Goal: Check status: Check status

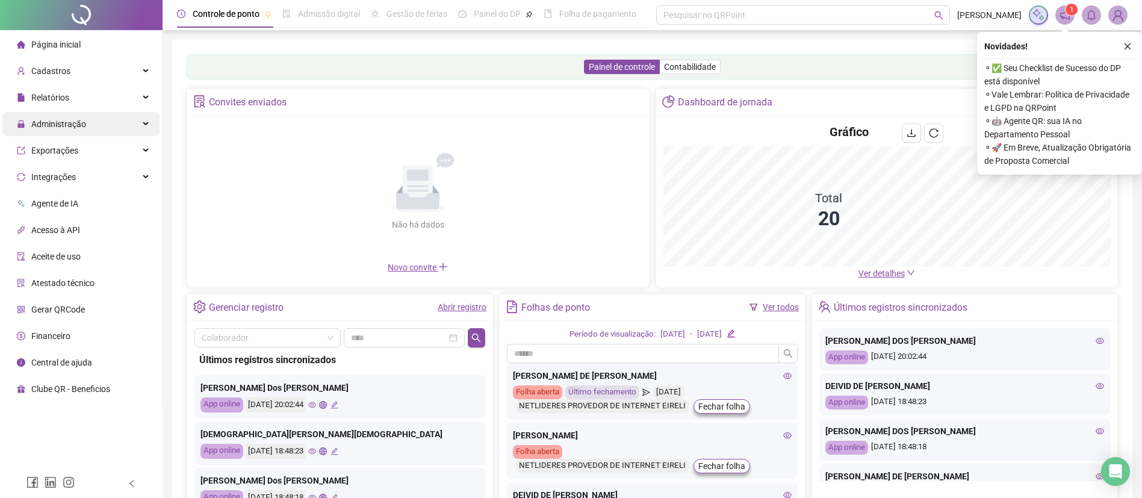
click at [89, 119] on div "Administração" at bounding box center [80, 124] width 157 height 24
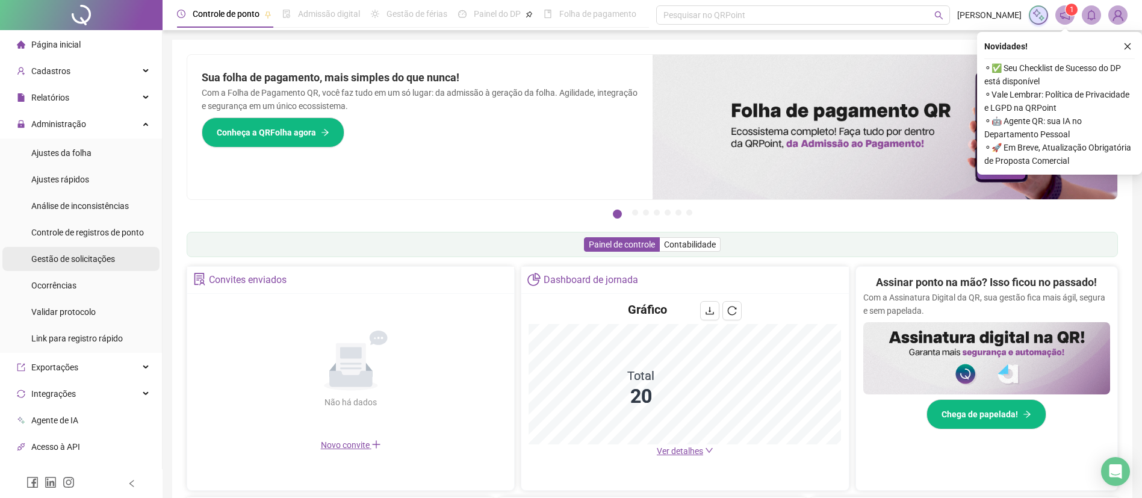
click at [99, 259] on span "Gestão de solicitações" at bounding box center [73, 259] width 84 height 10
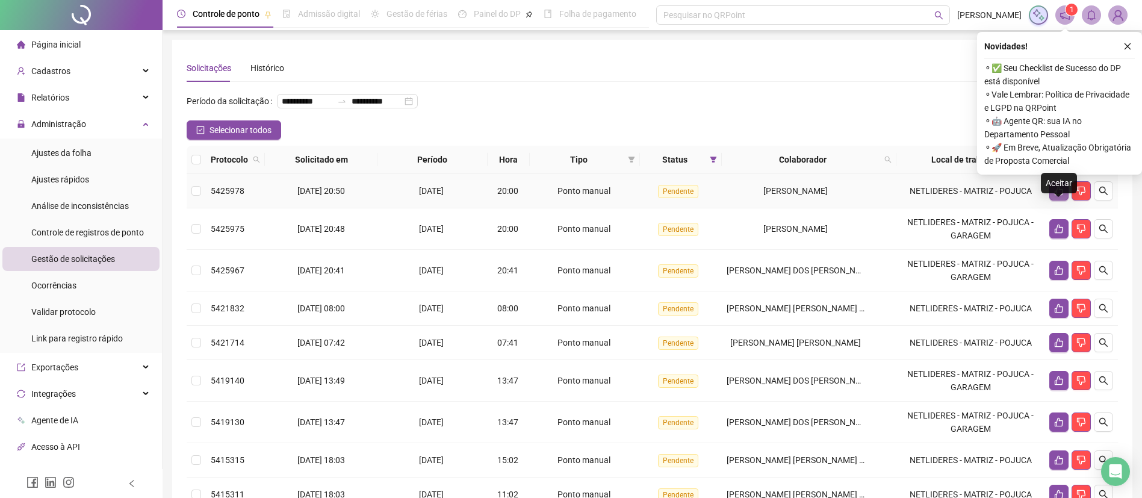
click at [1062, 196] on icon "like" at bounding box center [1059, 191] width 10 height 10
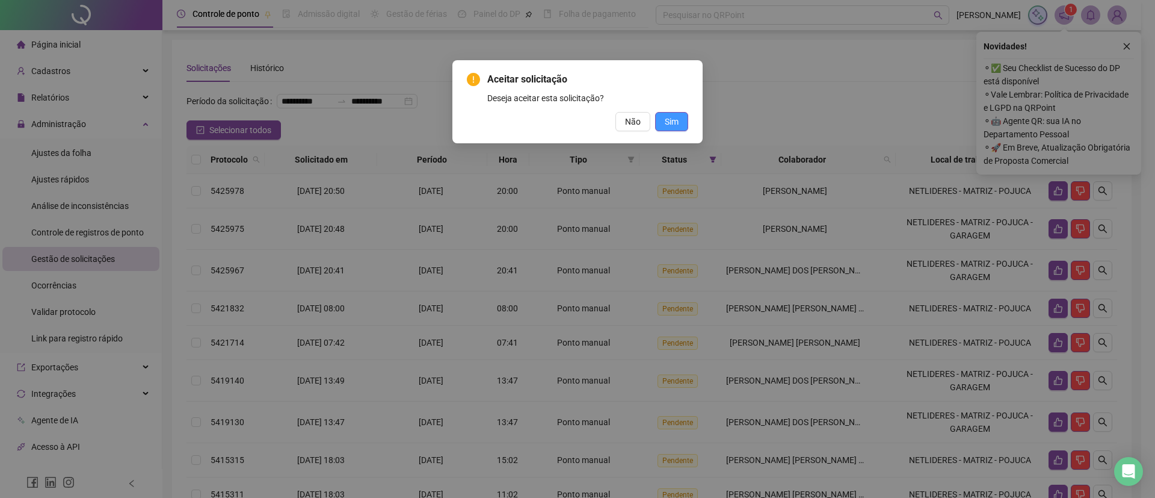
click at [675, 116] on span "Sim" at bounding box center [672, 121] width 14 height 13
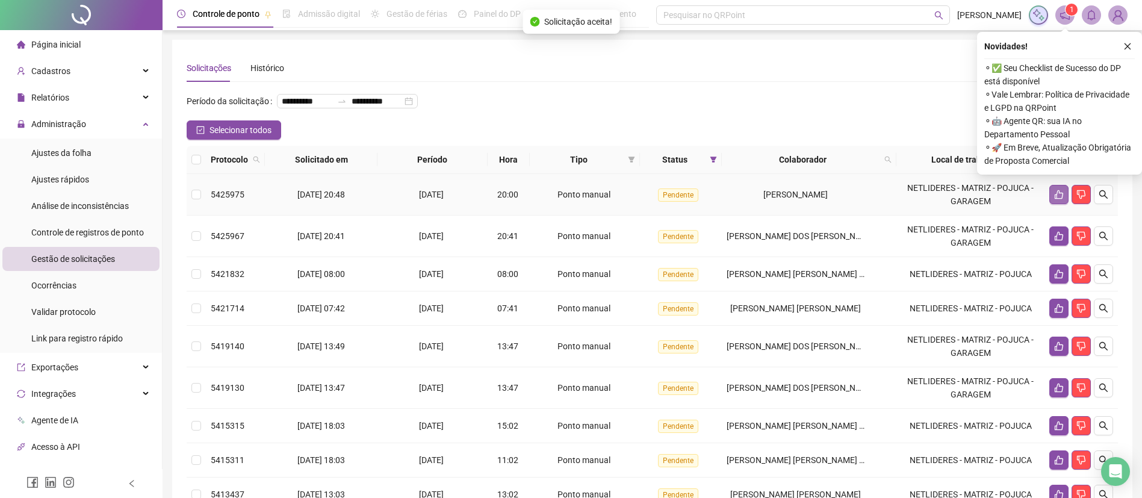
click at [1054, 204] on button "button" at bounding box center [1058, 194] width 19 height 19
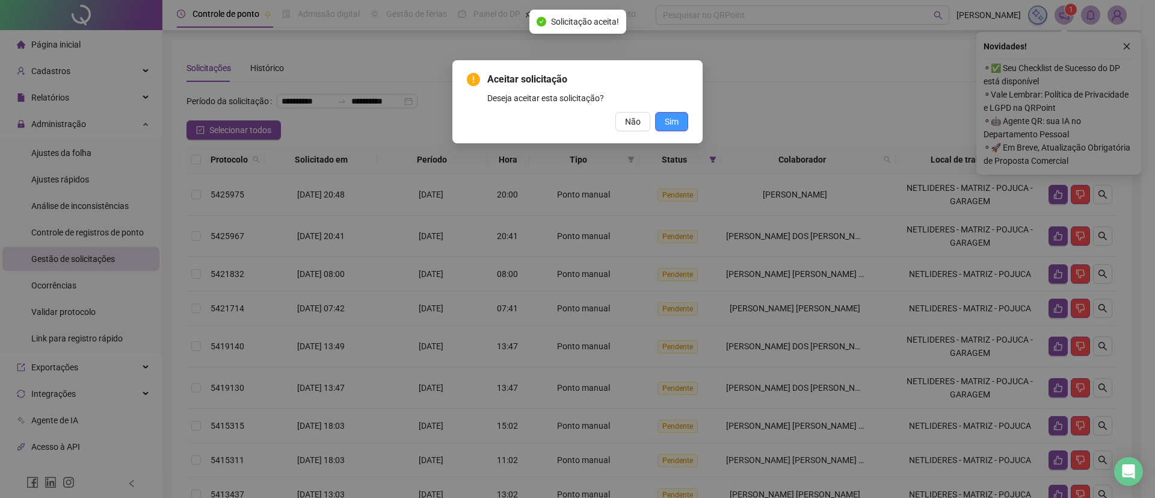
click at [664, 124] on button "Sim" at bounding box center [671, 121] width 33 height 19
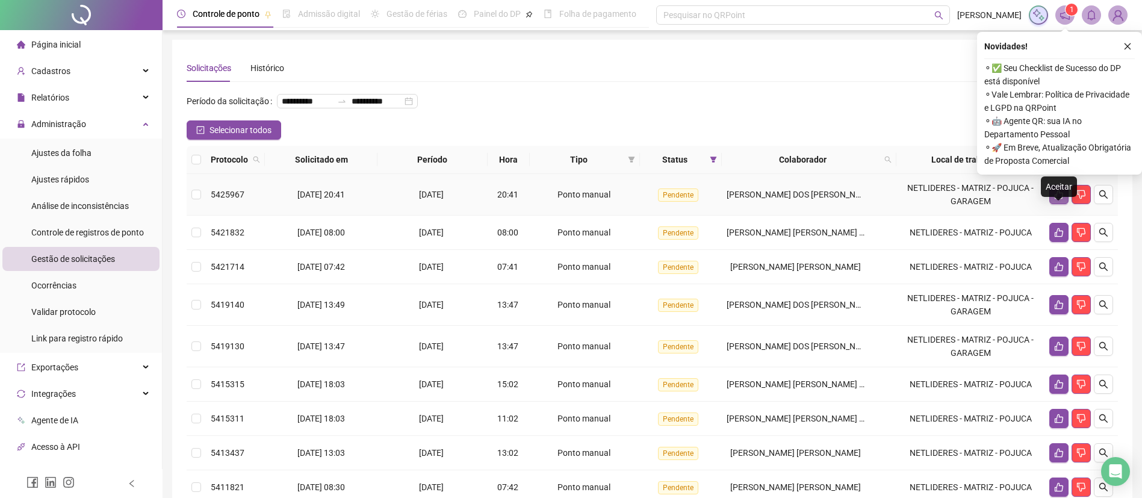
click at [1054, 199] on icon "like" at bounding box center [1059, 195] width 10 height 10
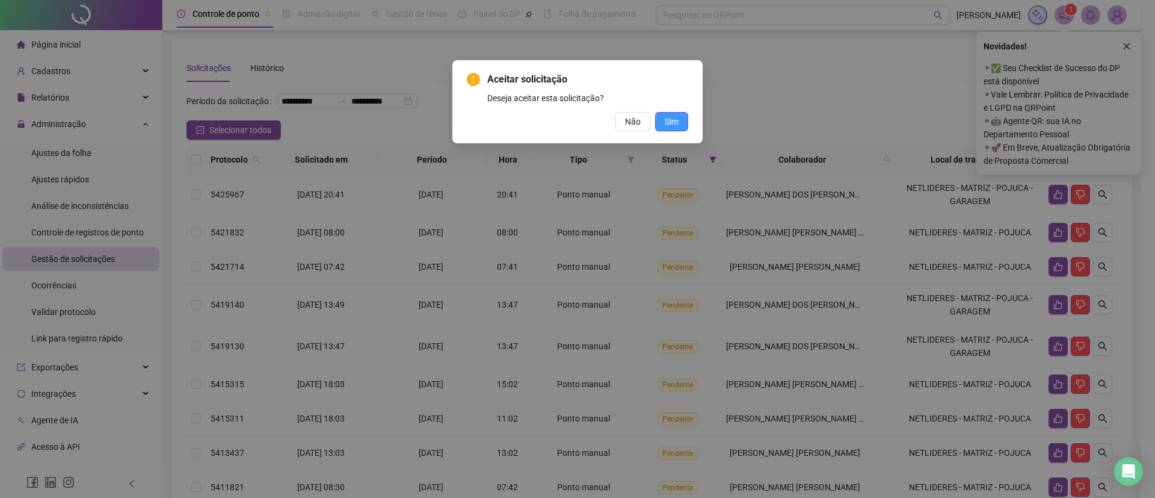
click at [676, 124] on span "Sim" at bounding box center [672, 121] width 14 height 13
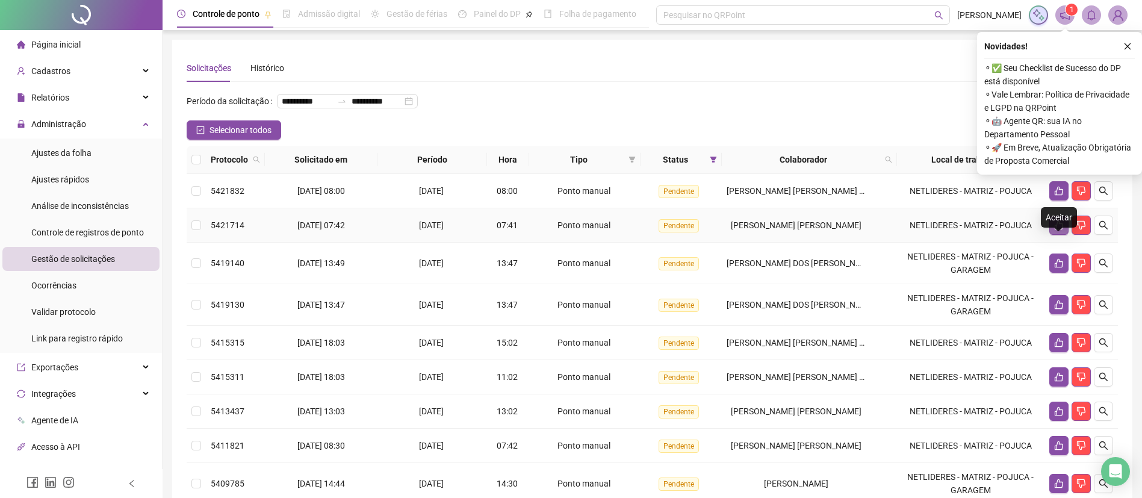
click at [1054, 230] on icon "like" at bounding box center [1058, 225] width 8 height 9
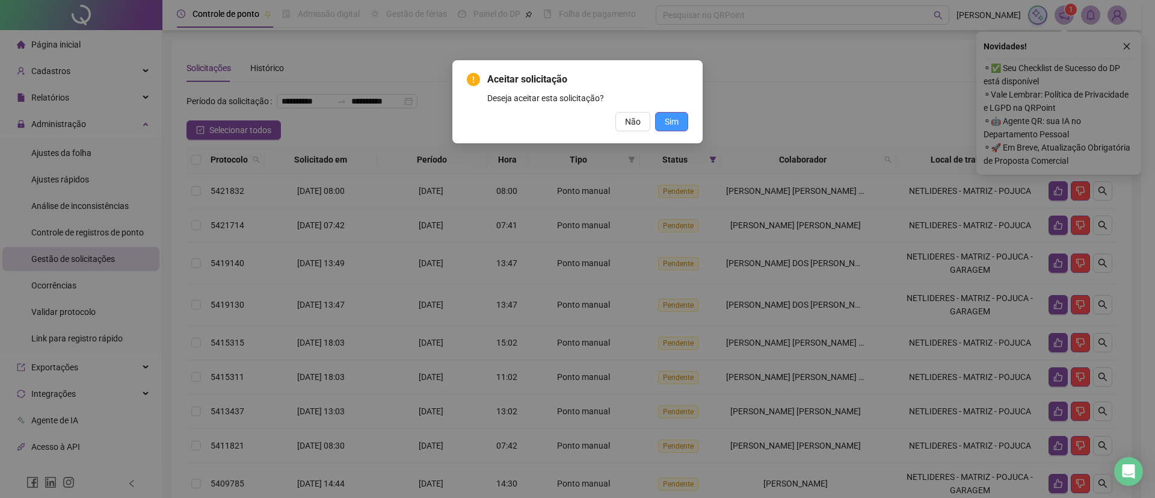
click at [673, 129] on button "Sim" at bounding box center [671, 121] width 33 height 19
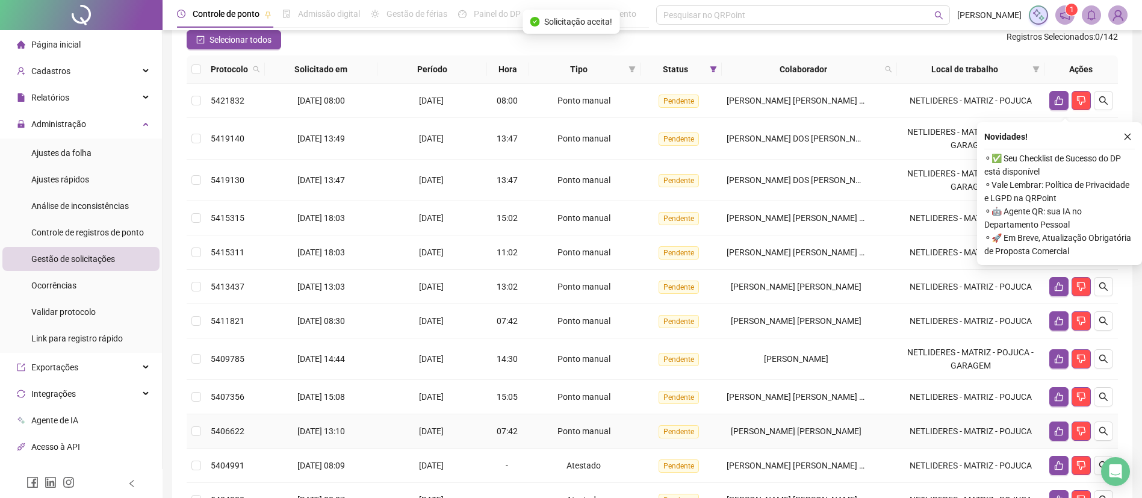
scroll to position [181, 0]
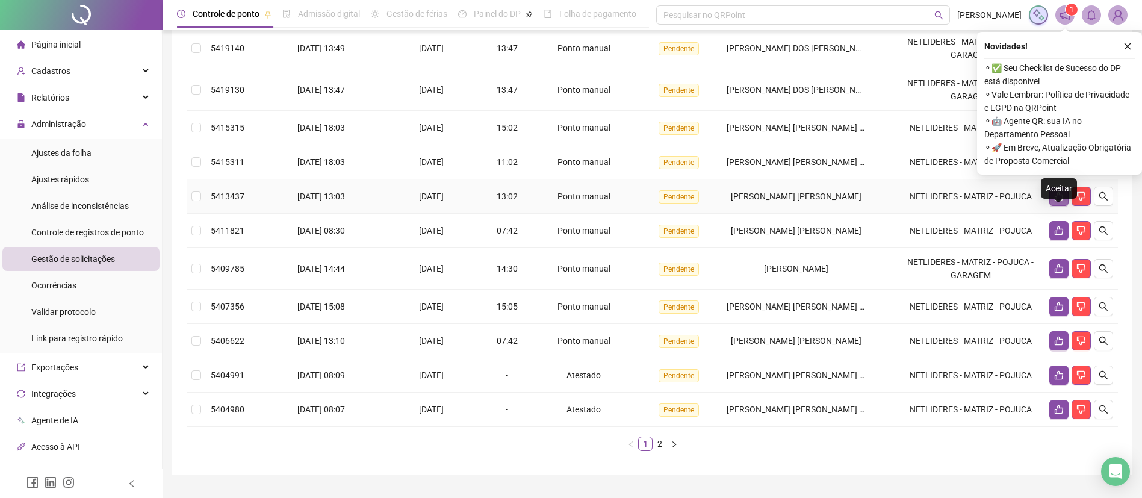
click at [1056, 201] on icon "like" at bounding box center [1058, 196] width 8 height 9
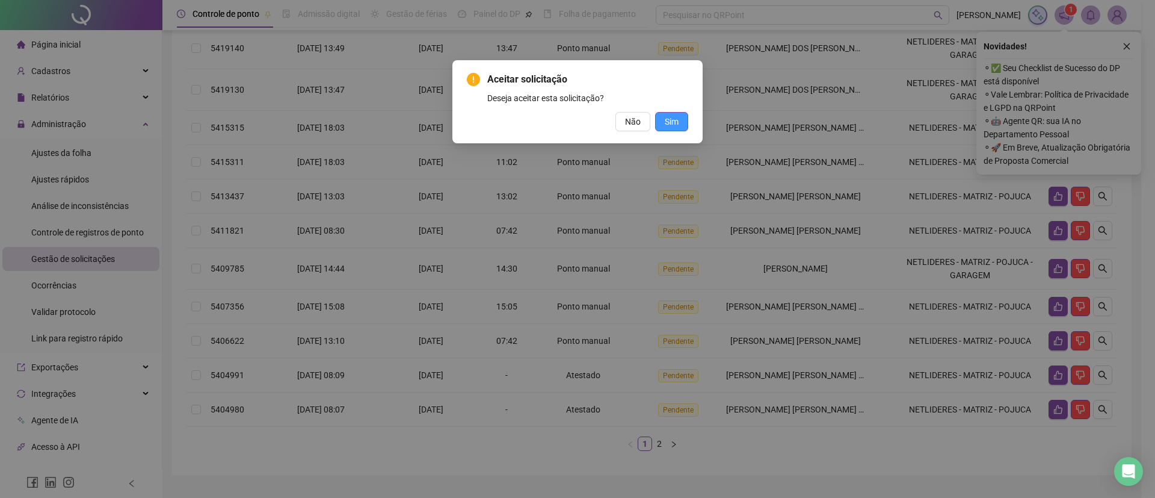
click at [676, 116] on span "Sim" at bounding box center [672, 121] width 14 height 13
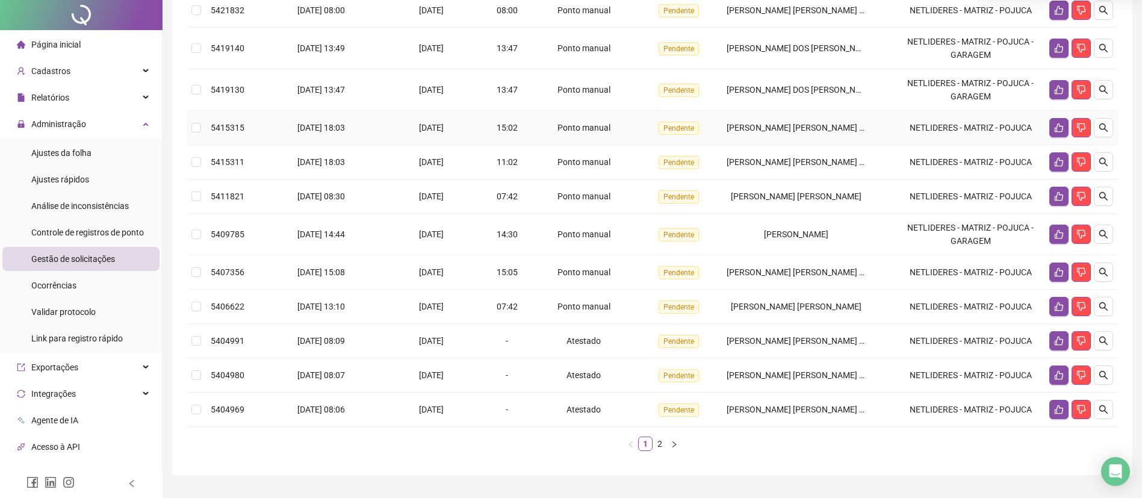
scroll to position [0, 0]
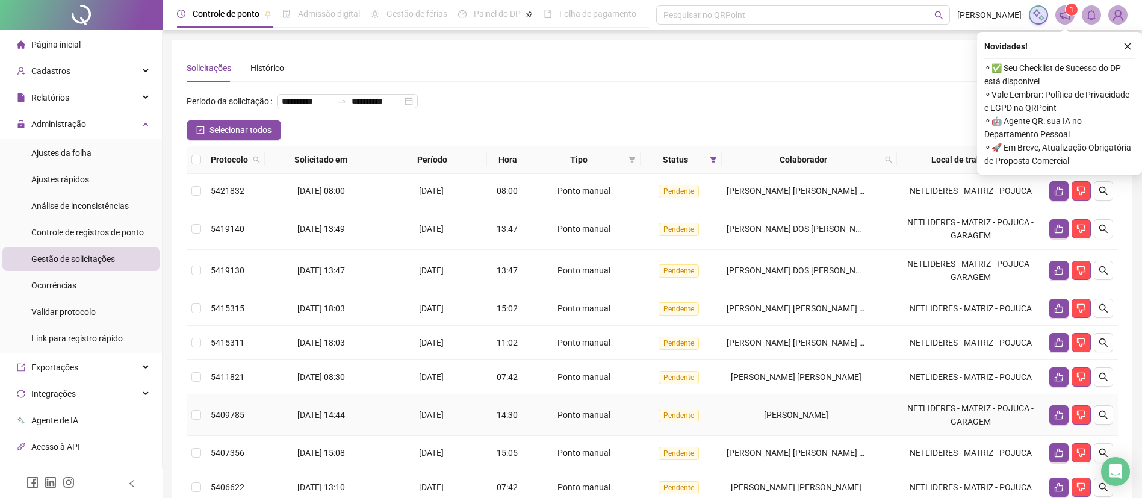
click at [1056, 436] on td at bounding box center [1080, 415] width 73 height 42
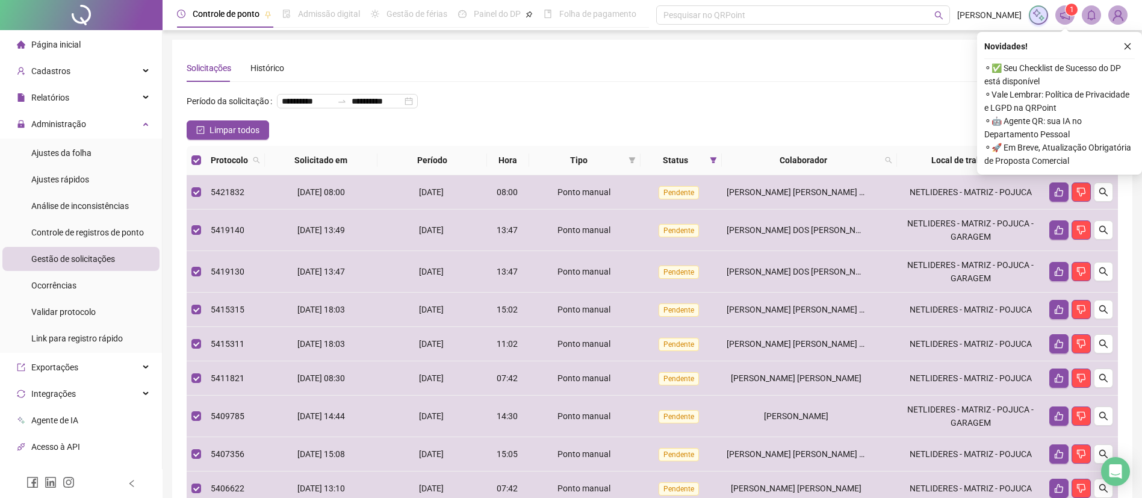
click at [1074, 164] on icon "like" at bounding box center [1072, 160] width 8 height 8
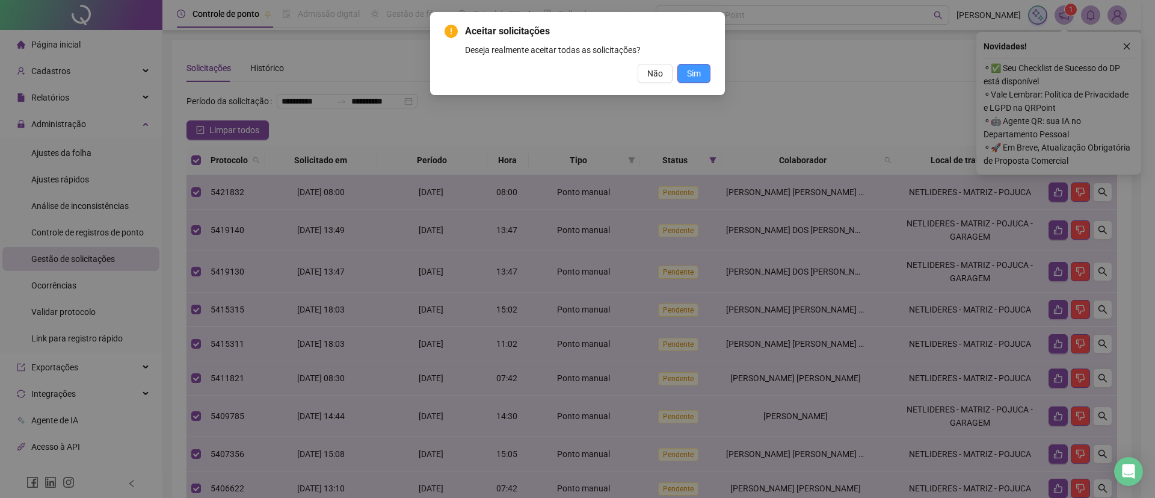
click at [691, 79] on span "Sim" at bounding box center [694, 73] width 14 height 13
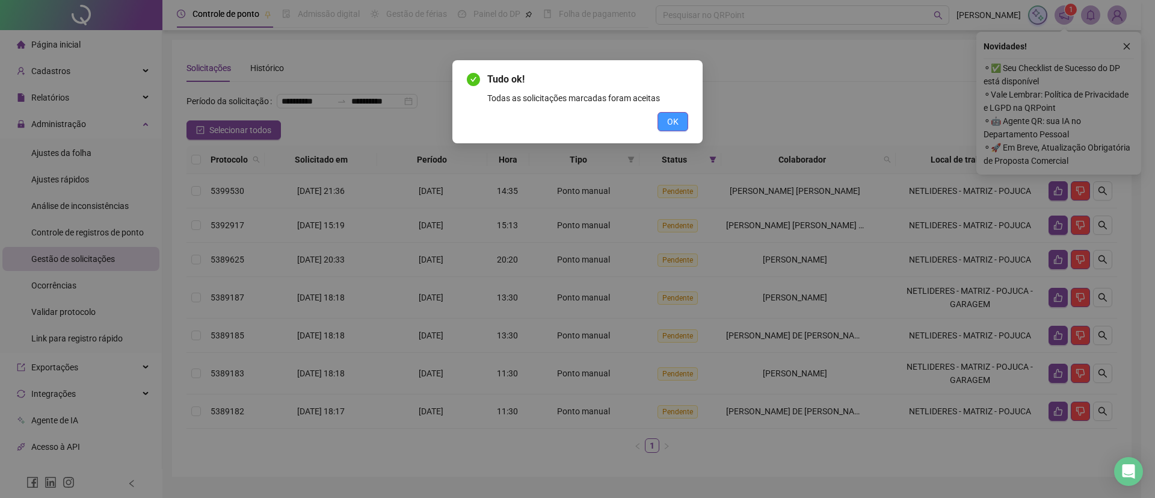
click at [669, 120] on span "OK" at bounding box center [672, 121] width 11 height 13
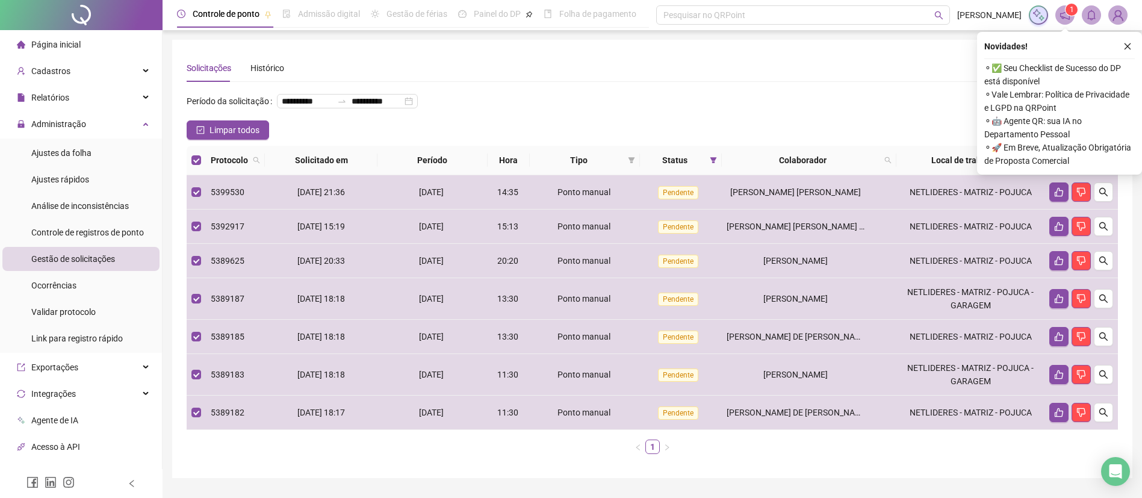
click at [1075, 167] on button "button" at bounding box center [1072, 160] width 14 height 14
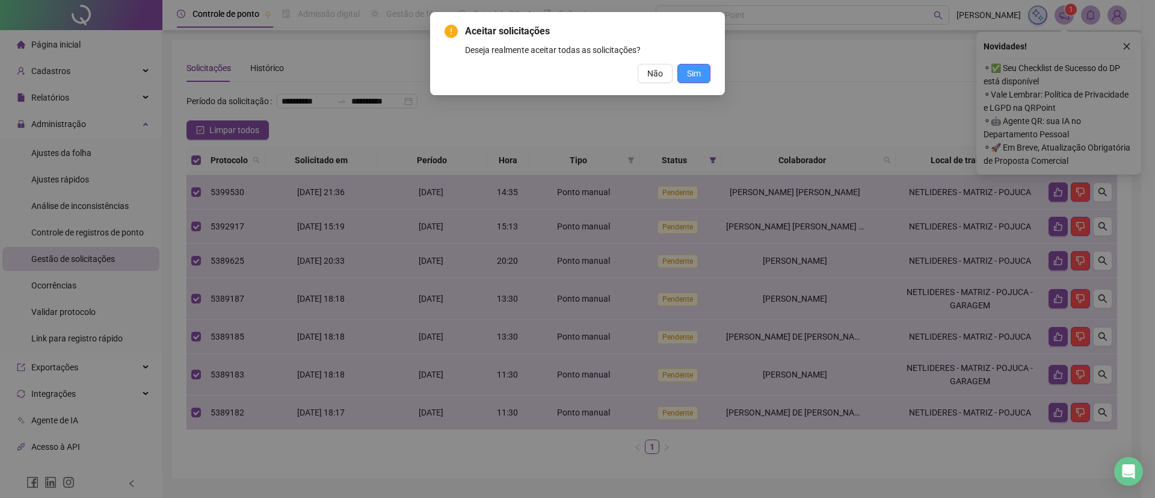
click at [703, 75] on button "Sim" at bounding box center [694, 73] width 33 height 19
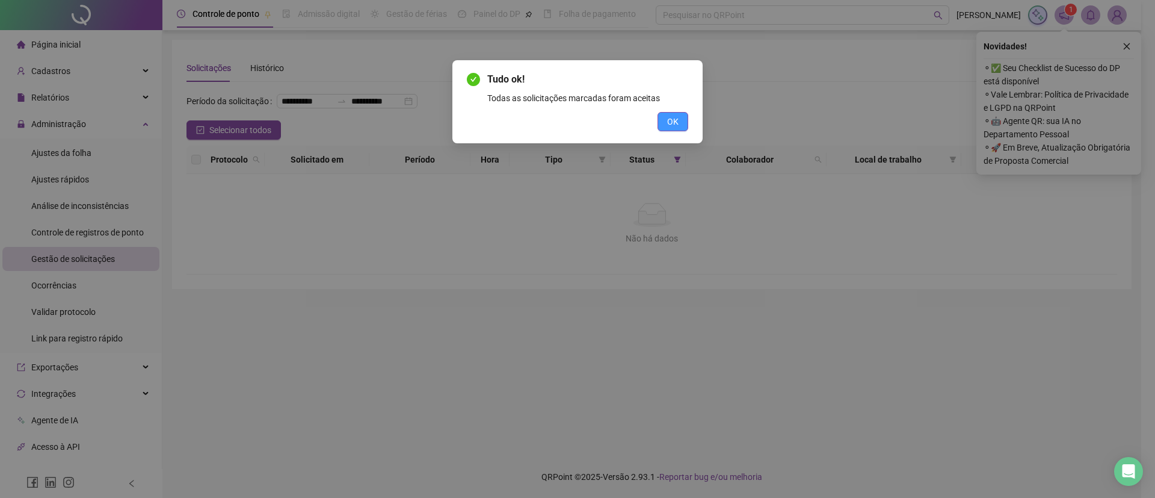
click at [672, 125] on span "OK" at bounding box center [672, 121] width 11 height 13
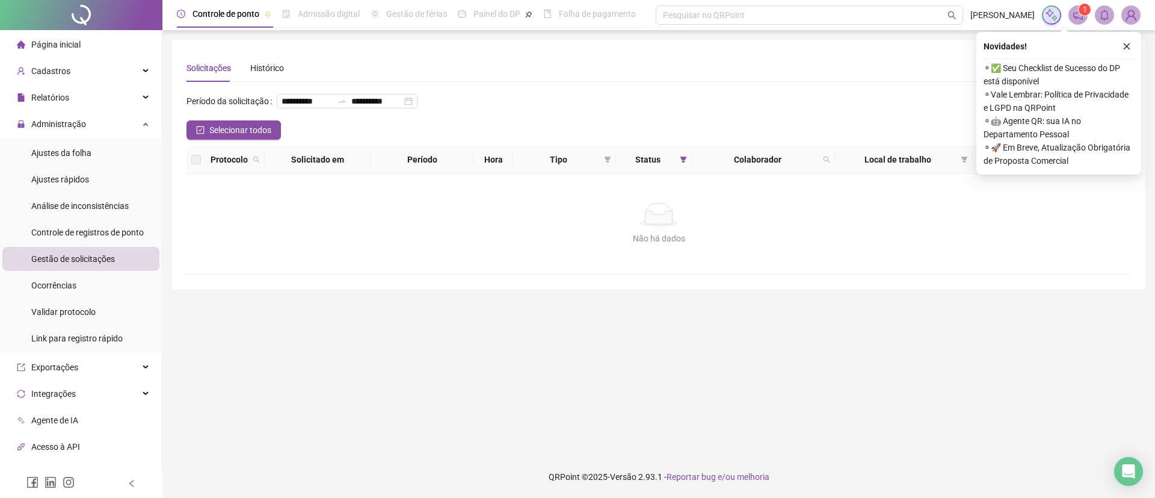
click at [79, 41] on span "Página inicial" at bounding box center [55, 45] width 49 height 10
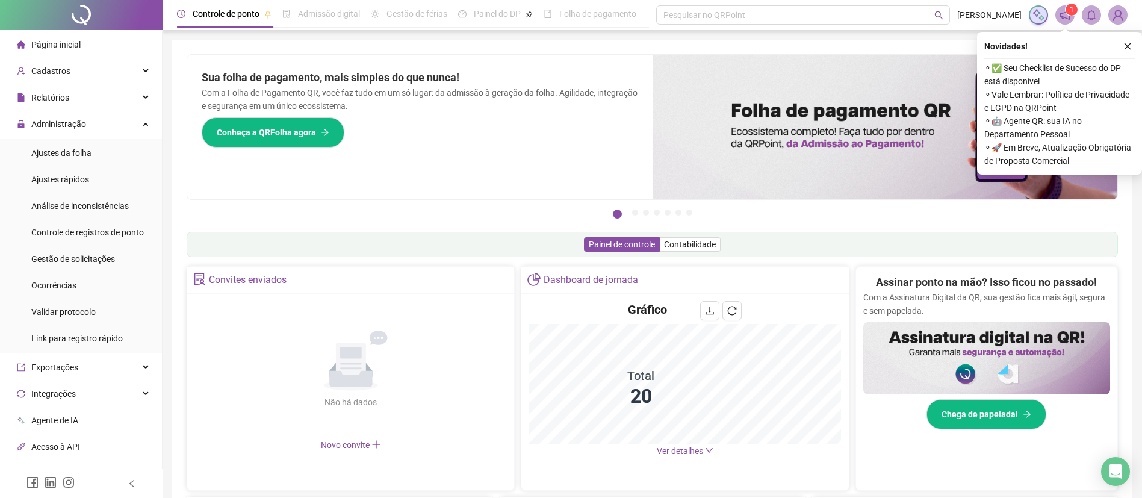
scroll to position [181, 0]
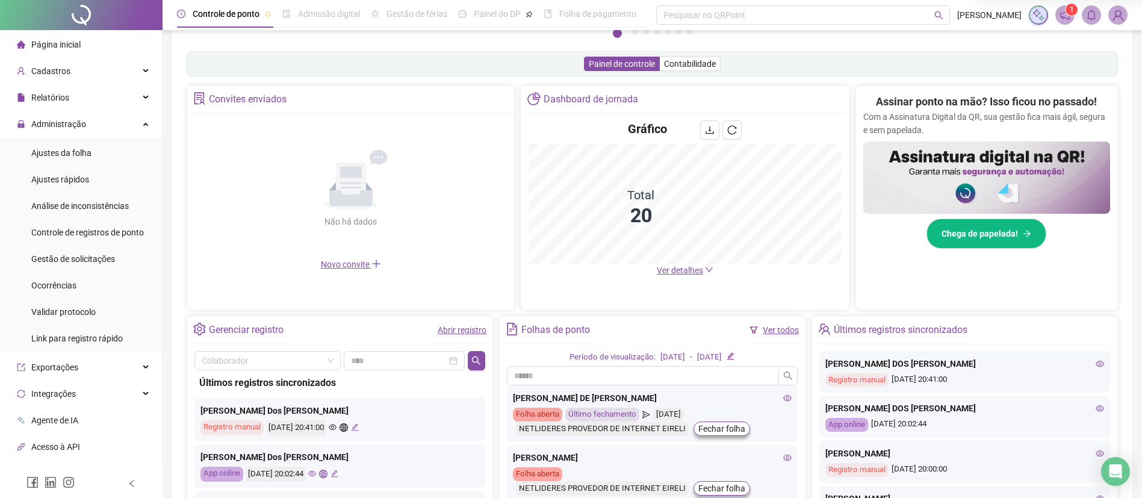
click at [454, 327] on link "Abrir registro" at bounding box center [462, 330] width 49 height 10
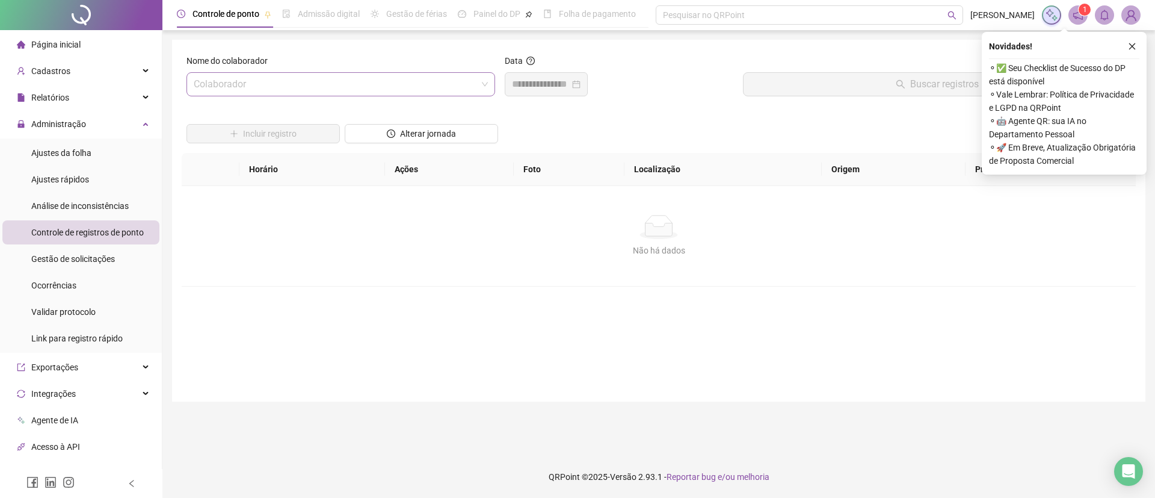
click at [315, 73] on input "search" at bounding box center [335, 84] width 283 height 23
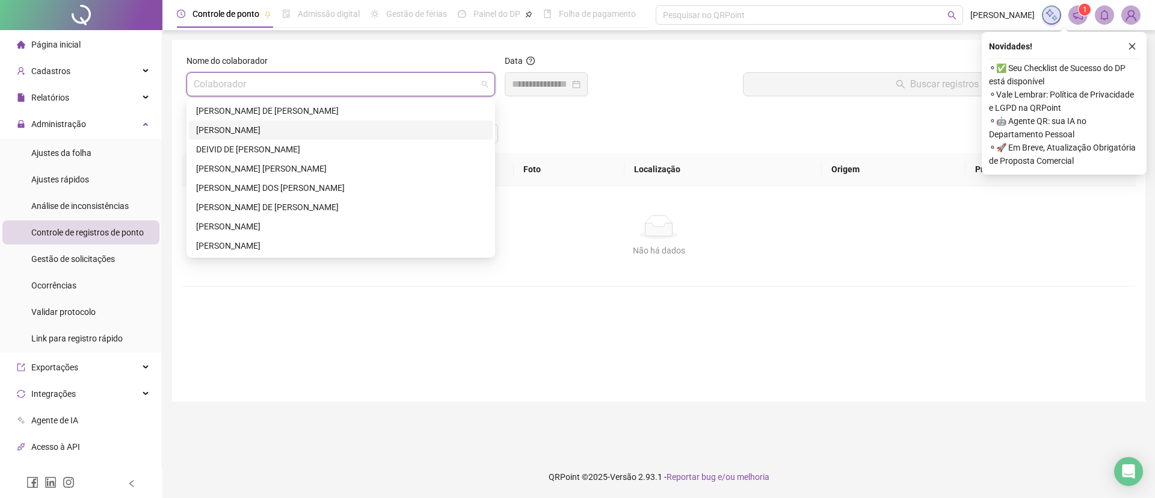
click at [261, 133] on div "[PERSON_NAME]" at bounding box center [340, 129] width 289 height 13
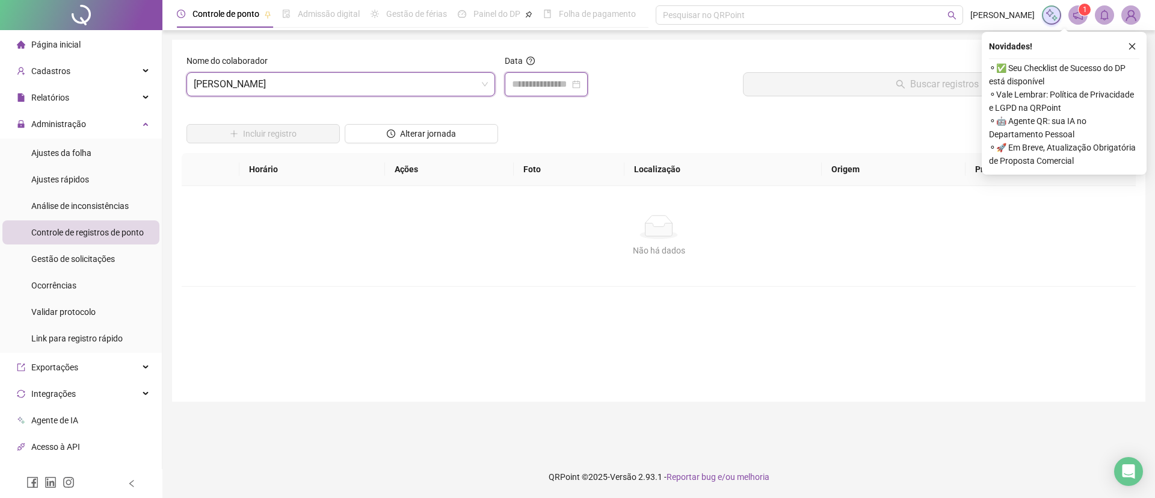
click at [523, 85] on input at bounding box center [541, 84] width 58 height 14
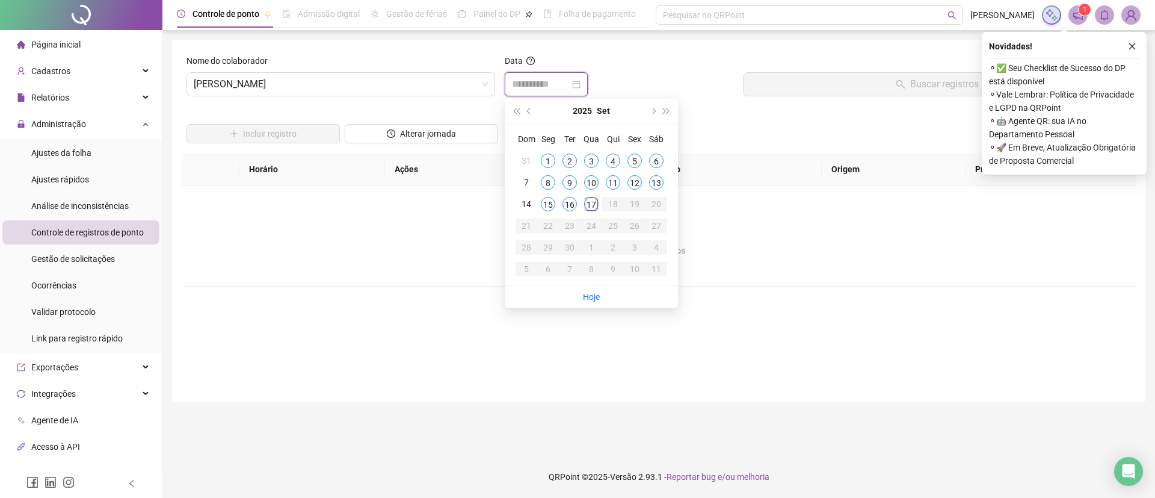
type input "**********"
click at [592, 211] on div "17" at bounding box center [591, 204] width 14 height 14
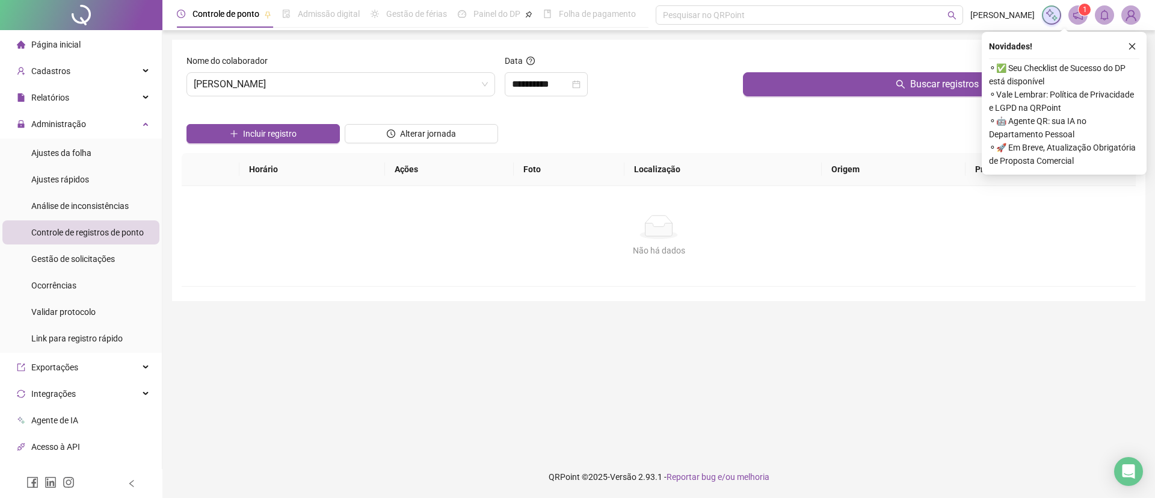
click at [761, 97] on div "Buscar registros" at bounding box center [937, 80] width 398 height 52
click at [763, 91] on button "Buscar registros" at bounding box center [937, 84] width 388 height 24
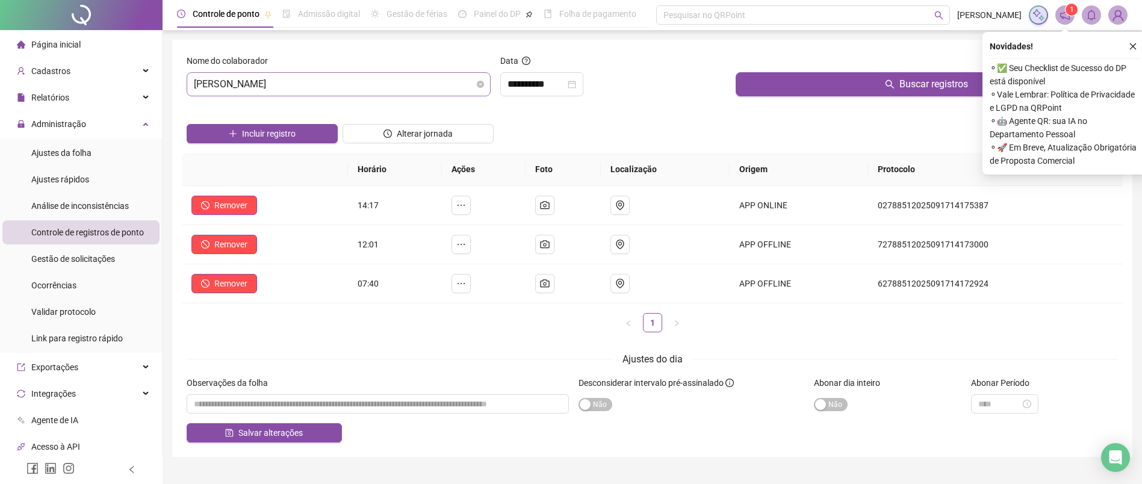
click at [351, 80] on span "[PERSON_NAME]" at bounding box center [338, 84] width 289 height 23
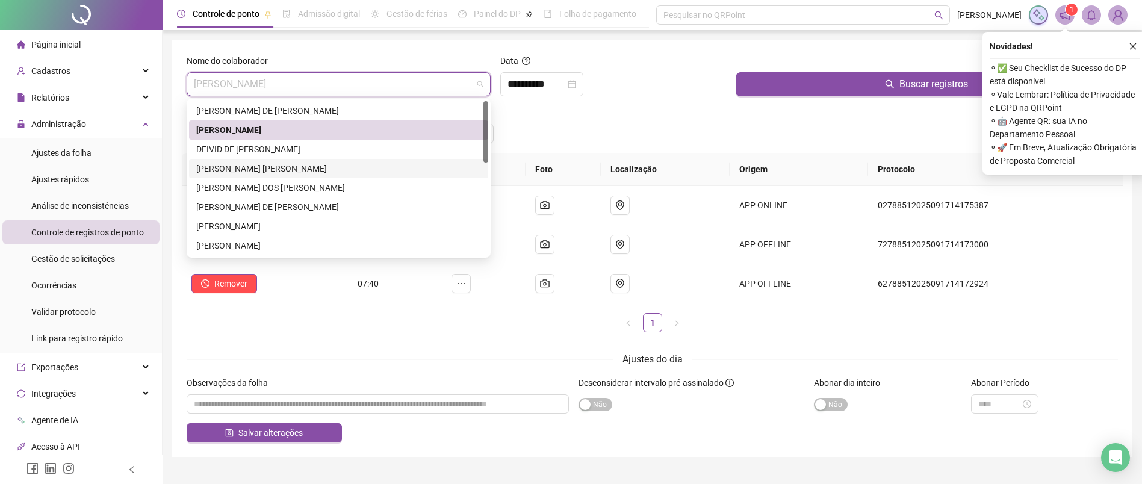
click at [245, 169] on div "[PERSON_NAME] [PERSON_NAME]" at bounding box center [338, 168] width 285 height 13
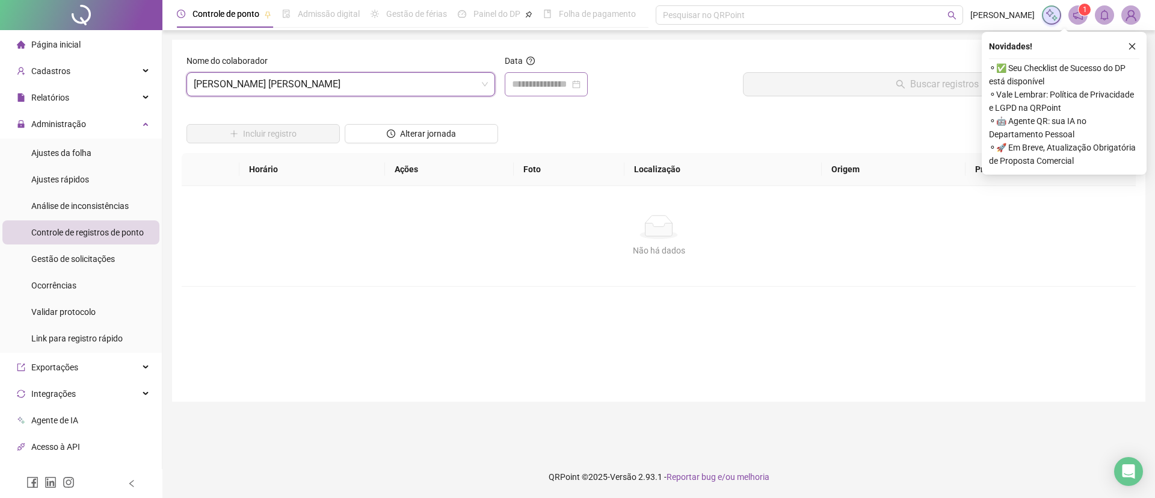
click at [505, 75] on div at bounding box center [546, 84] width 83 height 24
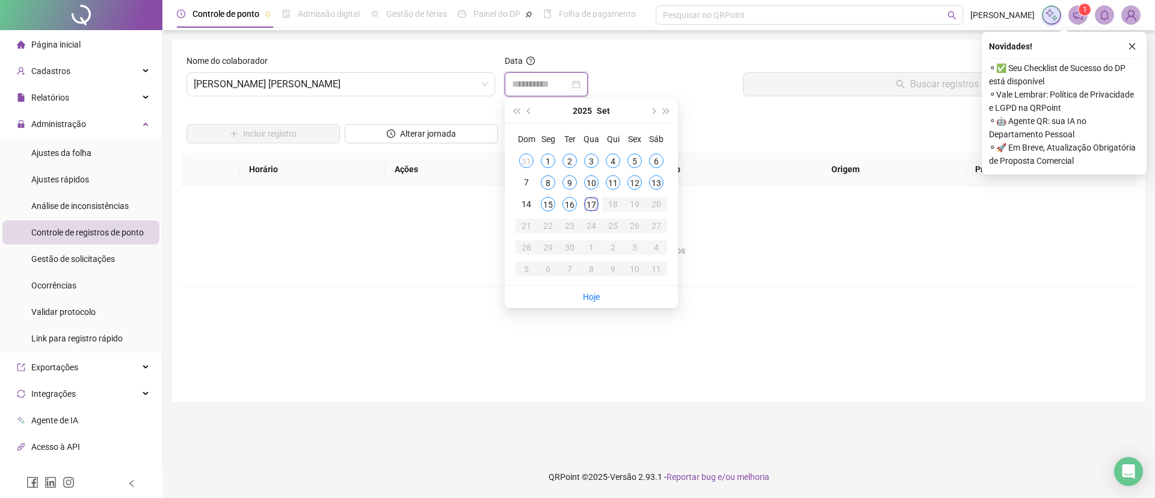
type input "**********"
drag, startPoint x: 590, startPoint y: 208, endPoint x: 598, endPoint y: 200, distance: 11.1
click at [590, 208] on div "17" at bounding box center [591, 204] width 14 height 14
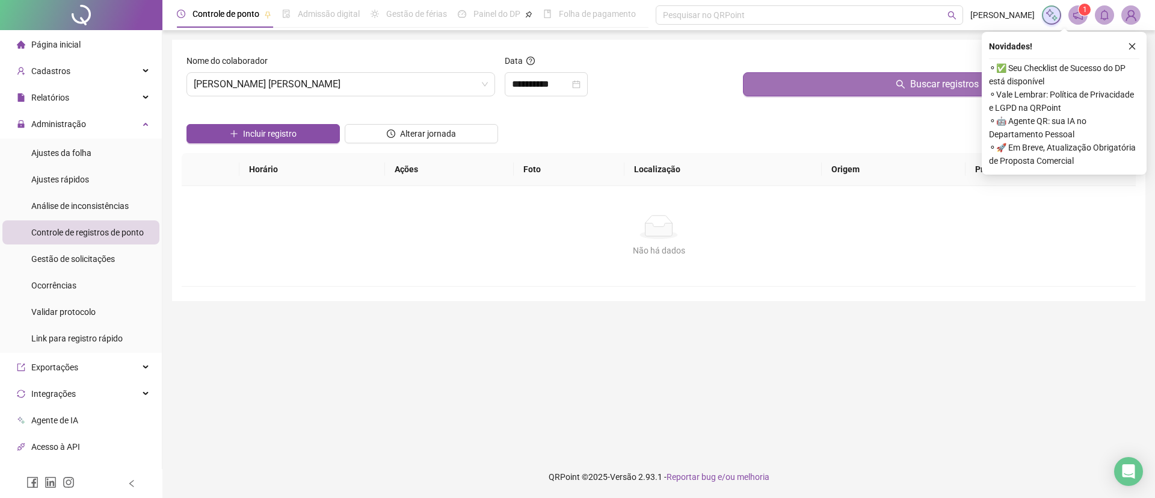
click at [764, 91] on button "Buscar registros" at bounding box center [937, 84] width 388 height 24
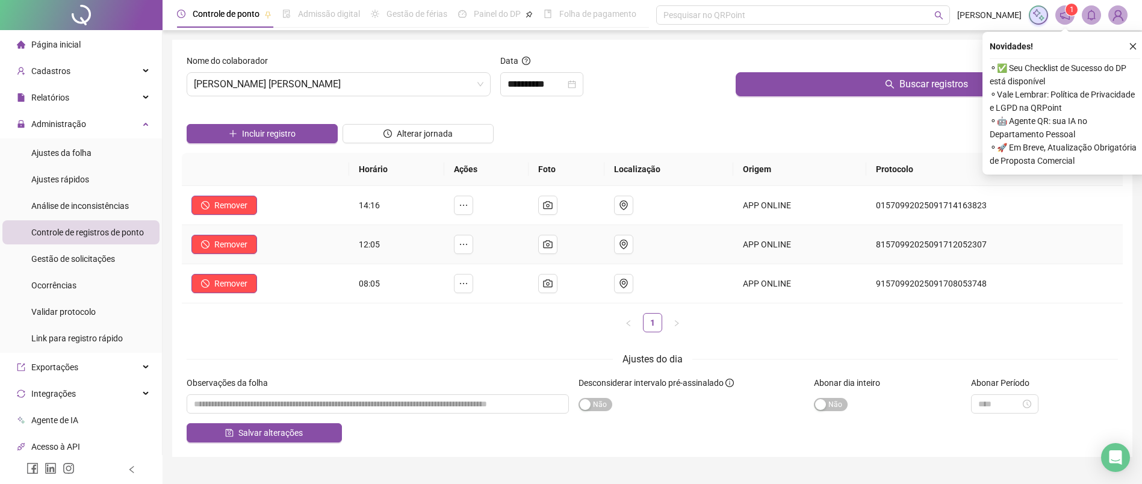
click at [1088, 247] on td "81570992025091712052307" at bounding box center [994, 244] width 256 height 39
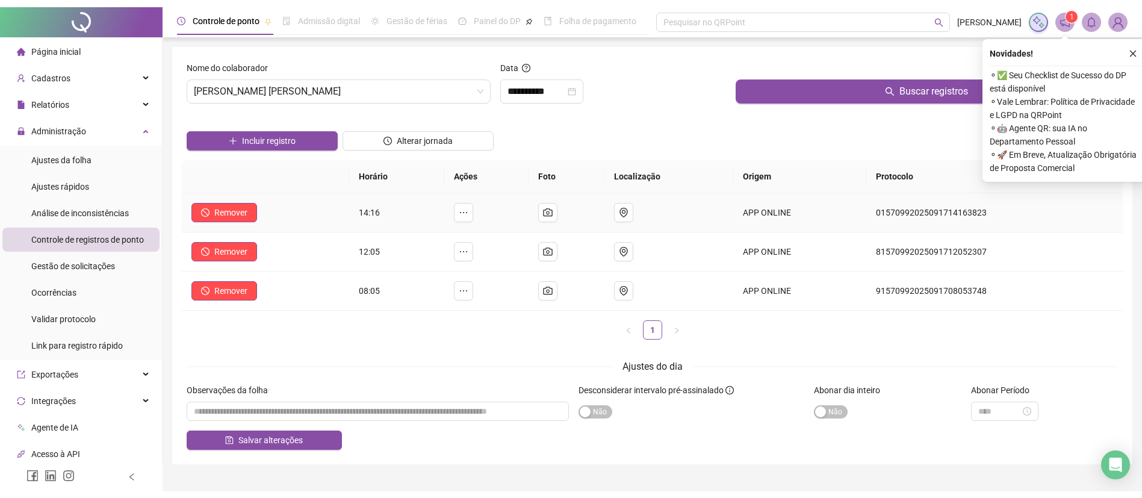
scroll to position [11, 0]
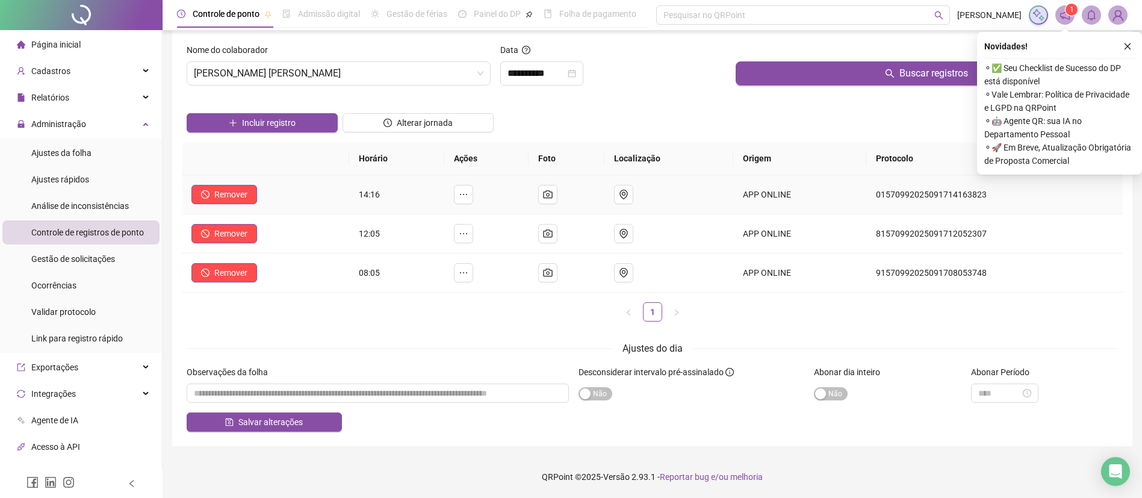
click at [1113, 245] on td "81570992025091712052307" at bounding box center [994, 233] width 256 height 39
